Goal: Information Seeking & Learning: Learn about a topic

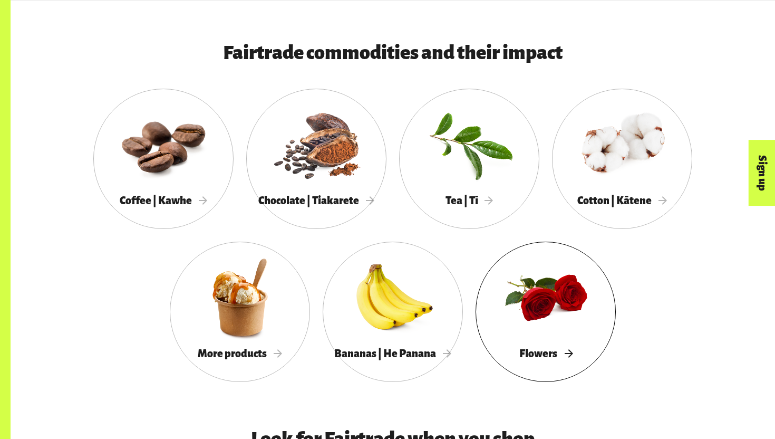
scroll to position [935, 0]
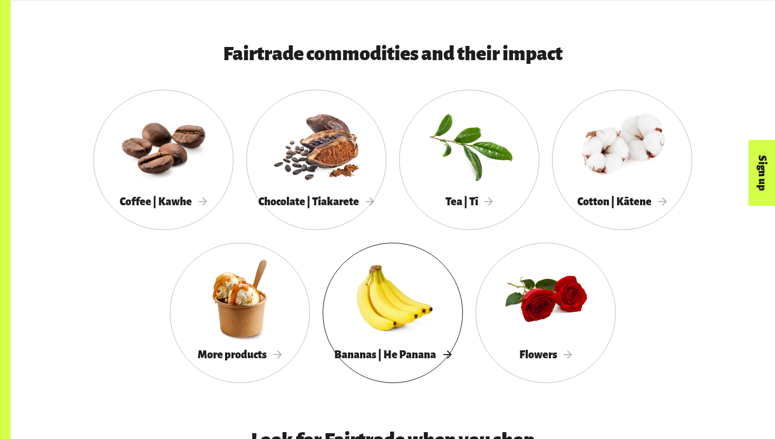
click at [427, 346] on div "Bananas | He Panana" at bounding box center [393, 355] width 140 height 22
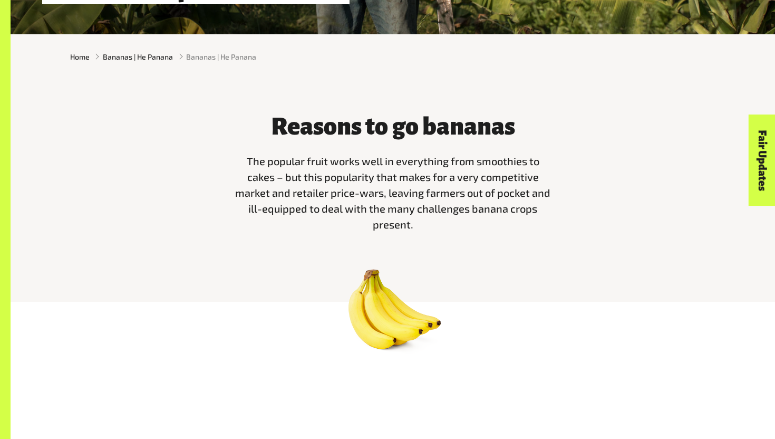
scroll to position [275, 0]
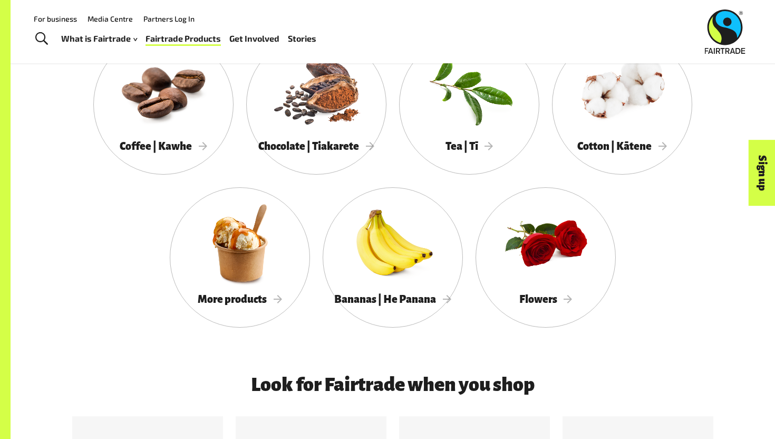
scroll to position [918, 0]
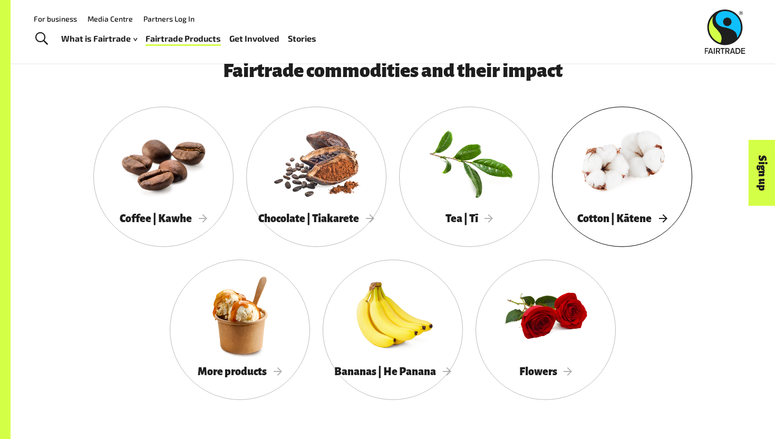
click at [654, 191] on div at bounding box center [622, 161] width 140 height 91
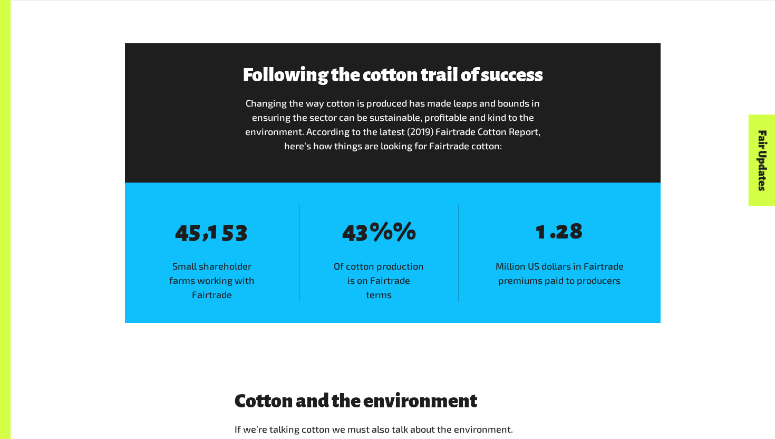
scroll to position [1666, 0]
